Goal: Navigation & Orientation: Find specific page/section

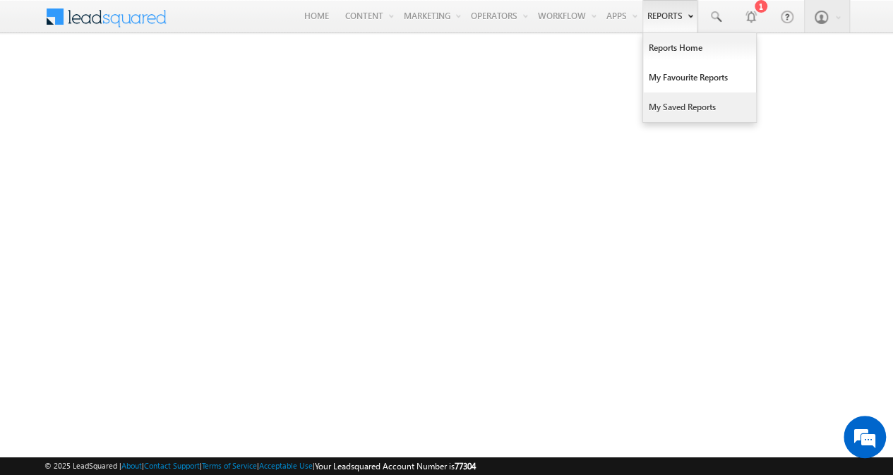
click at [440, 19] on link "Reports" at bounding box center [670, 16] width 55 height 32
click at [440, 101] on link "My Saved Reports" at bounding box center [699, 108] width 113 height 30
click at [664, 102] on link "My Saved Reports" at bounding box center [699, 108] width 113 height 30
